Goal: Task Accomplishment & Management: Complete application form

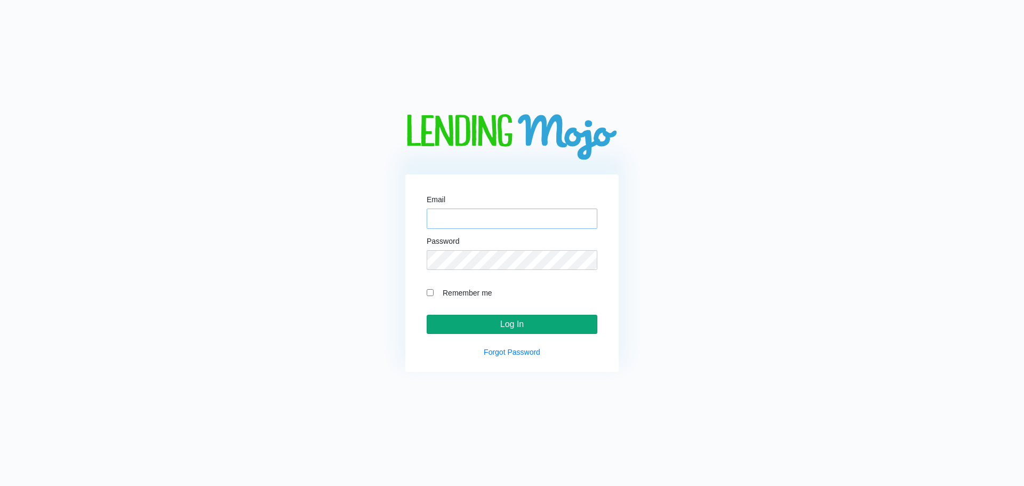
type input "[PERSON_NAME][EMAIL_ADDRESS][DOMAIN_NAME]"
click at [520, 321] on input "Log In" at bounding box center [512, 324] width 171 height 19
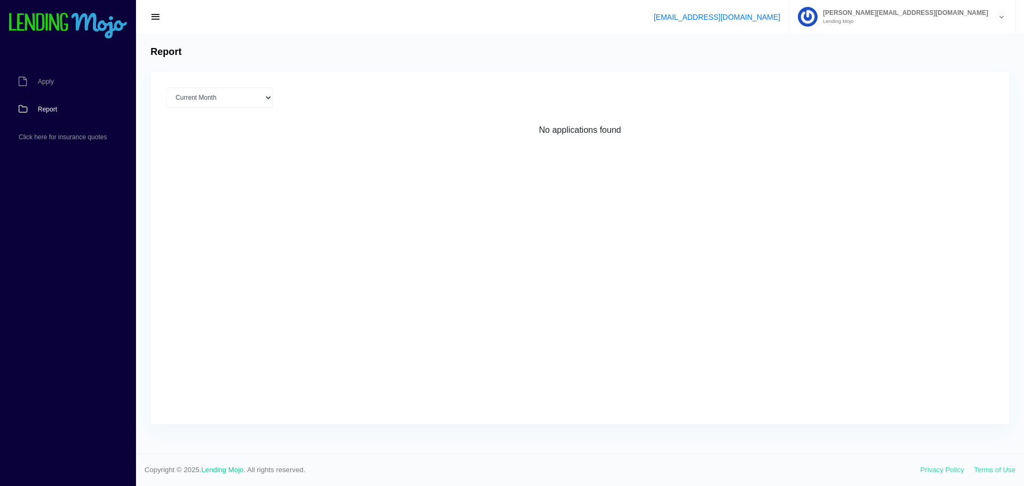
scroll to position [85201, 0]
click at [34, 83] on link "Apply" at bounding box center [62, 82] width 125 height 28
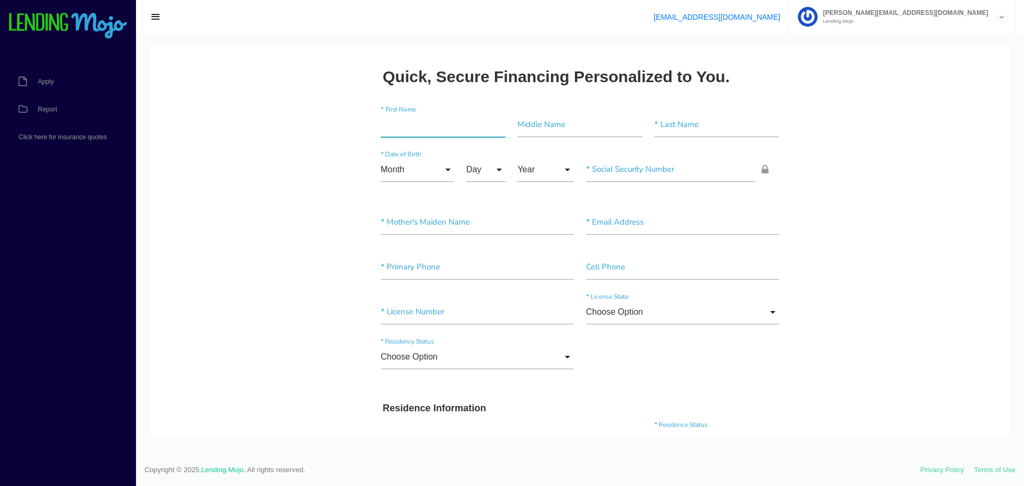
click at [392, 125] on input"] "text" at bounding box center [443, 124] width 125 height 25
type input"] "l"
type input"] "aladin"
type input"] "[PERSON_NAME]"
click at [399, 174] on input "Month" at bounding box center [418, 169] width 74 height 25
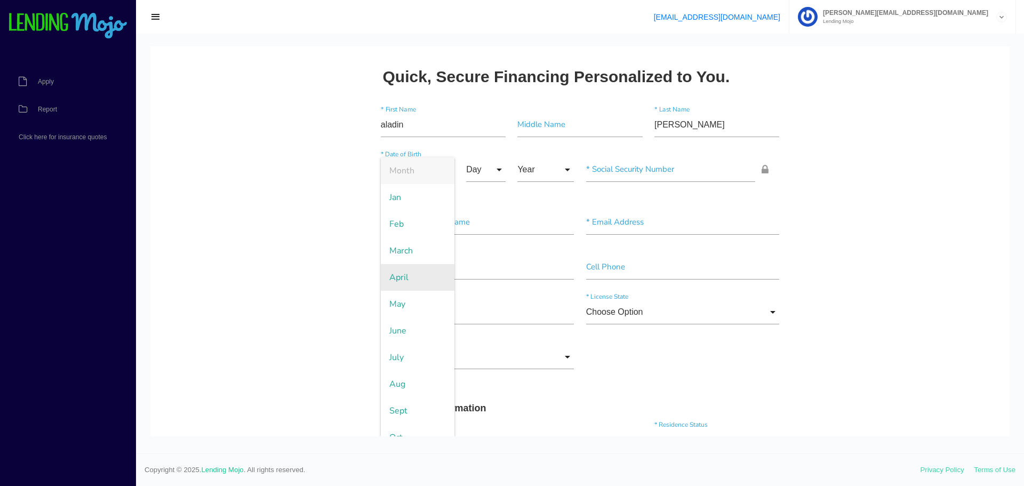
click at [392, 276] on span "April" at bounding box center [418, 277] width 74 height 27
type input "April"
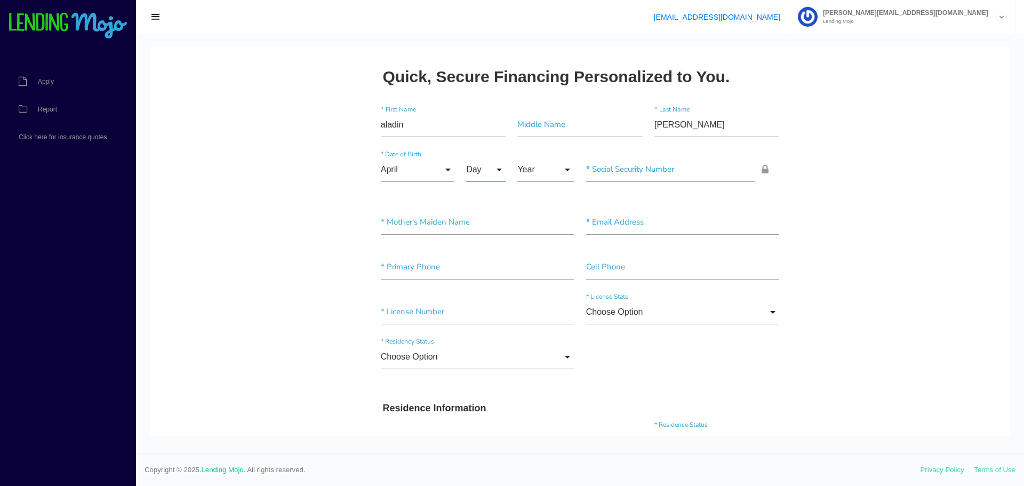
click at [478, 166] on input "Day" at bounding box center [485, 169] width 39 height 25
click at [471, 409] on span "9" at bounding box center [492, 410] width 53 height 27
type input "9"
click at [534, 173] on input "Year" at bounding box center [545, 169] width 57 height 25
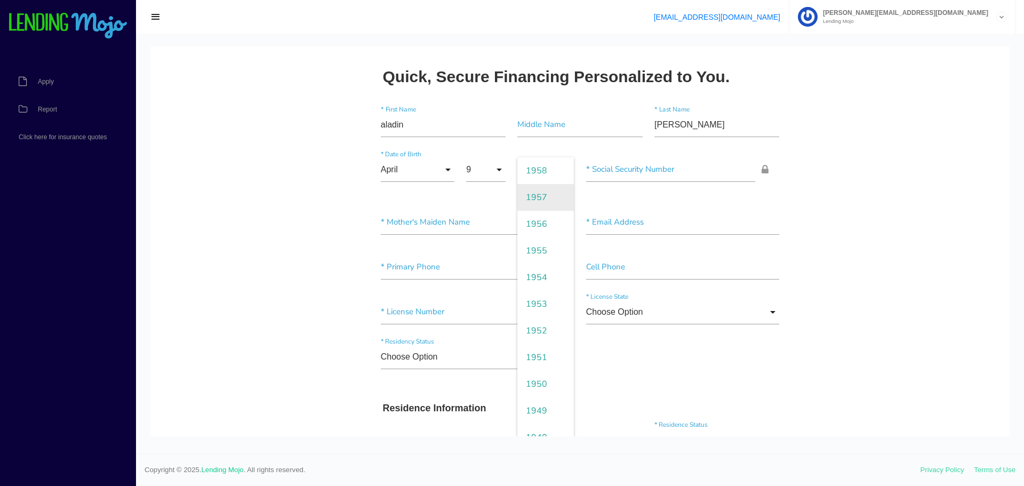
click at [534, 201] on span "1957" at bounding box center [545, 197] width 57 height 27
type input "1957"
click at [603, 168] on input"] "text" at bounding box center [671, 169] width 170 height 25
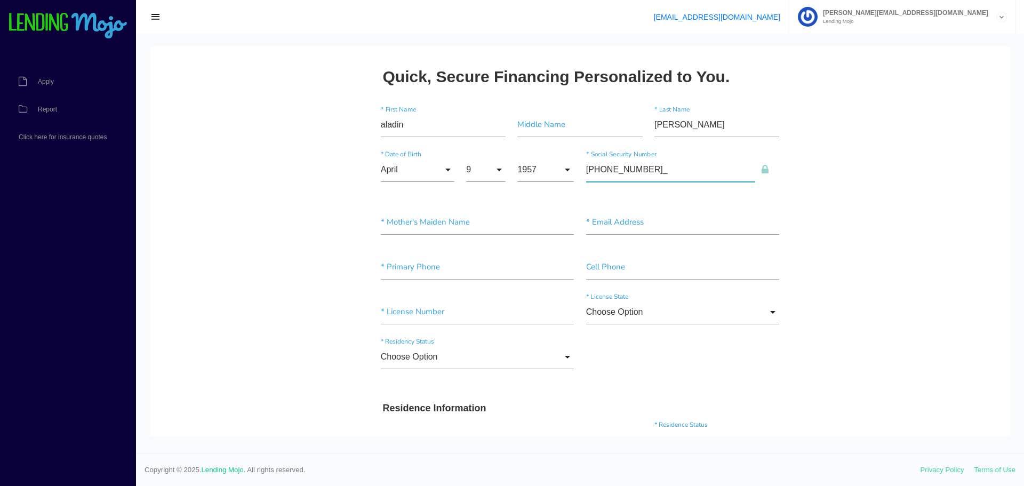
type input"] "592-74-9725"
click at [443, 224] on input"] "text" at bounding box center [478, 222] width 194 height 25
type input"] "[PERSON_NAME]"
click at [626, 223] on input"] "text" at bounding box center [683, 222] width 194 height 25
type input"] "s"
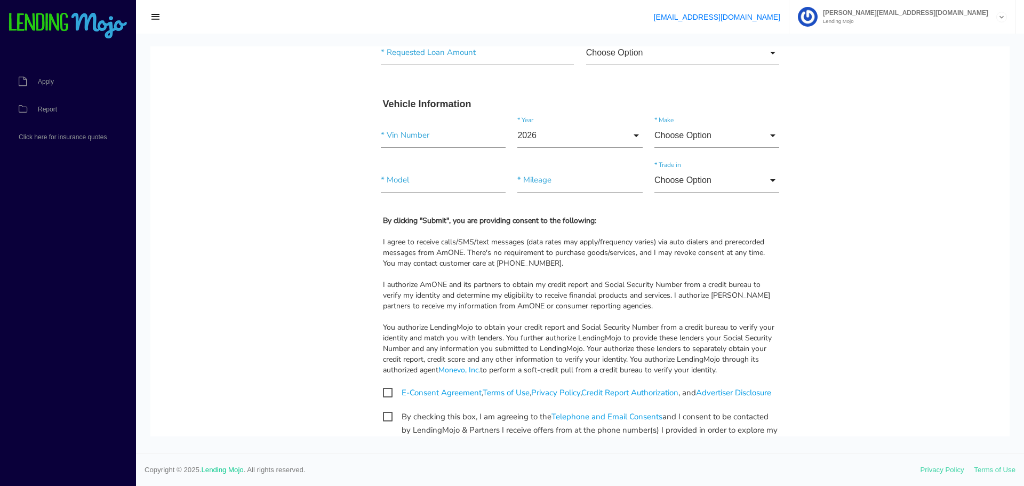
scroll to position [1023, 0]
